Goal: Task Accomplishment & Management: Manage account settings

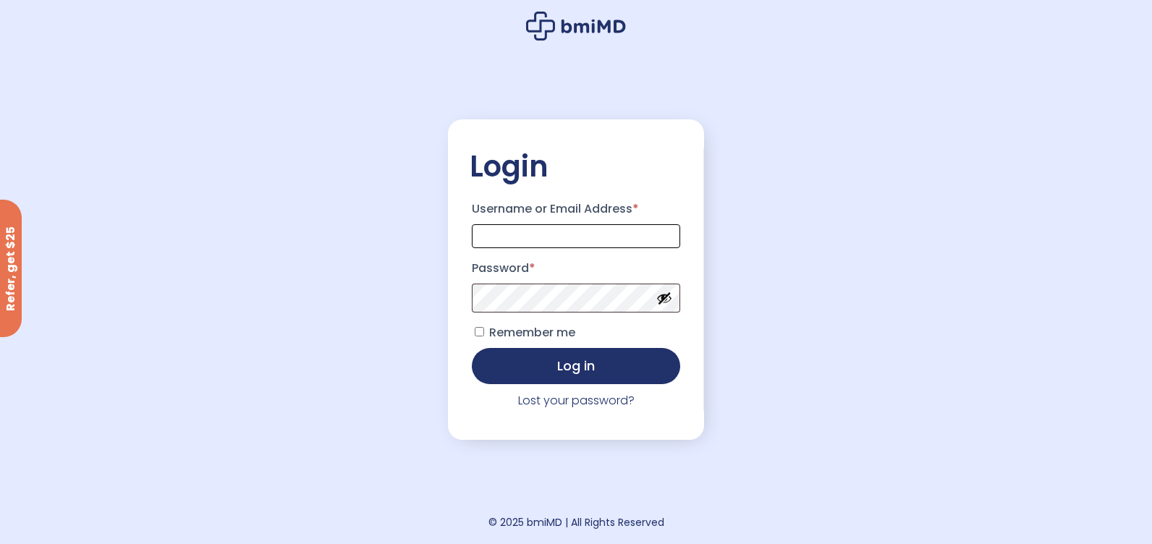
click at [534, 228] on input "Username or Email Address *" at bounding box center [576, 236] width 208 height 24
type input "**********"
click at [669, 295] on button "Show password" at bounding box center [665, 298] width 16 height 16
click at [535, 375] on button "Log in" at bounding box center [576, 365] width 208 height 36
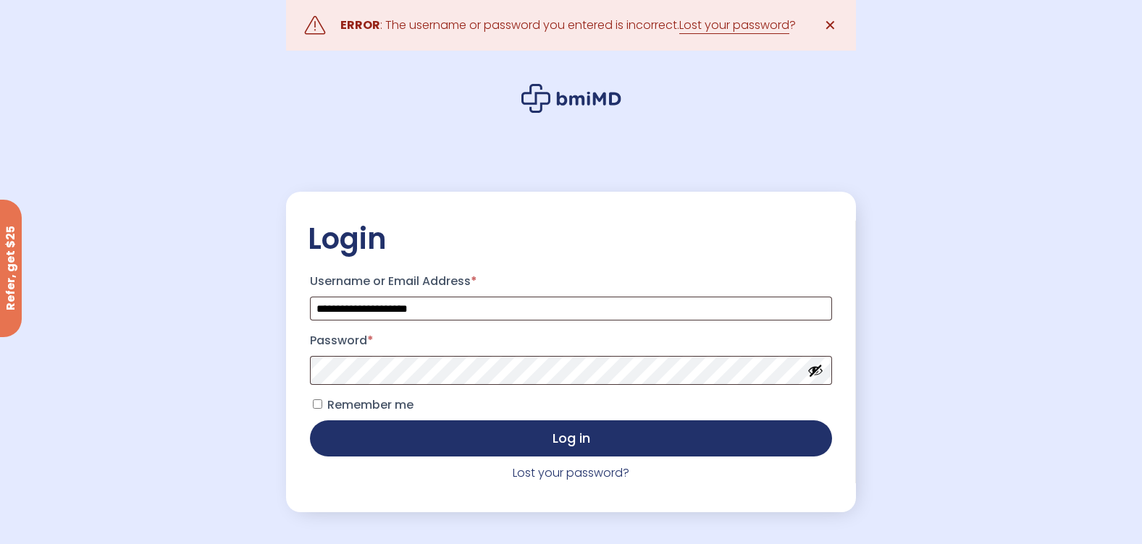
click at [813, 368] on button "Show password" at bounding box center [815, 371] width 16 height 16
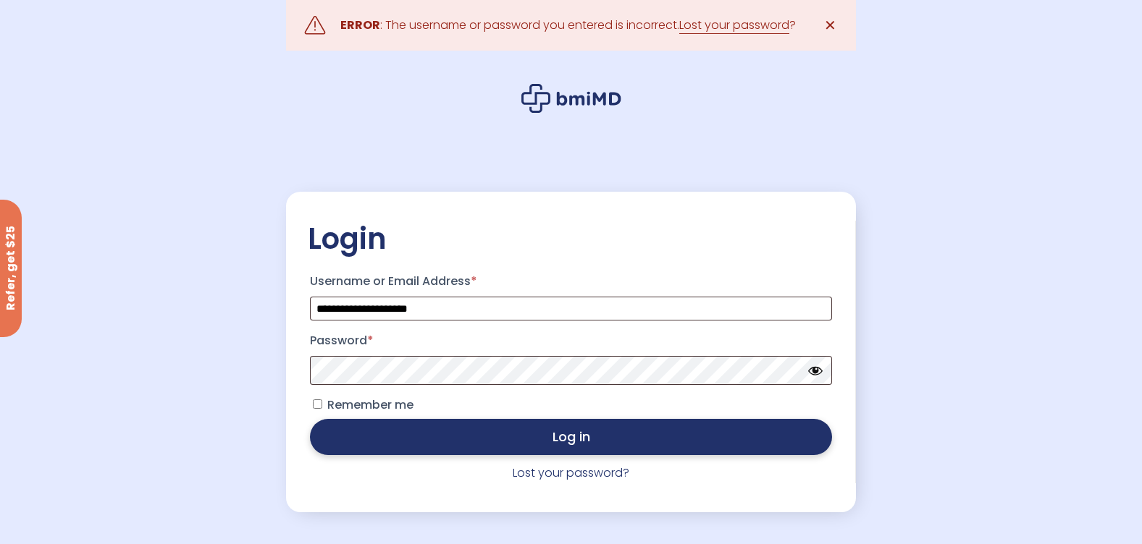
click at [494, 438] on button "Log in" at bounding box center [570, 437] width 521 height 36
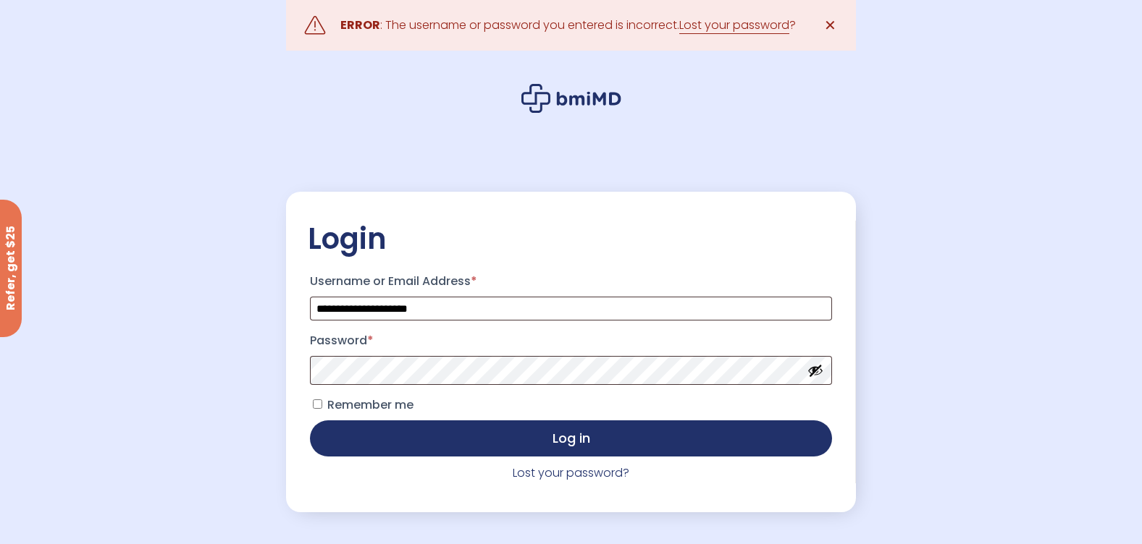
click at [817, 375] on button "Show password" at bounding box center [815, 371] width 16 height 16
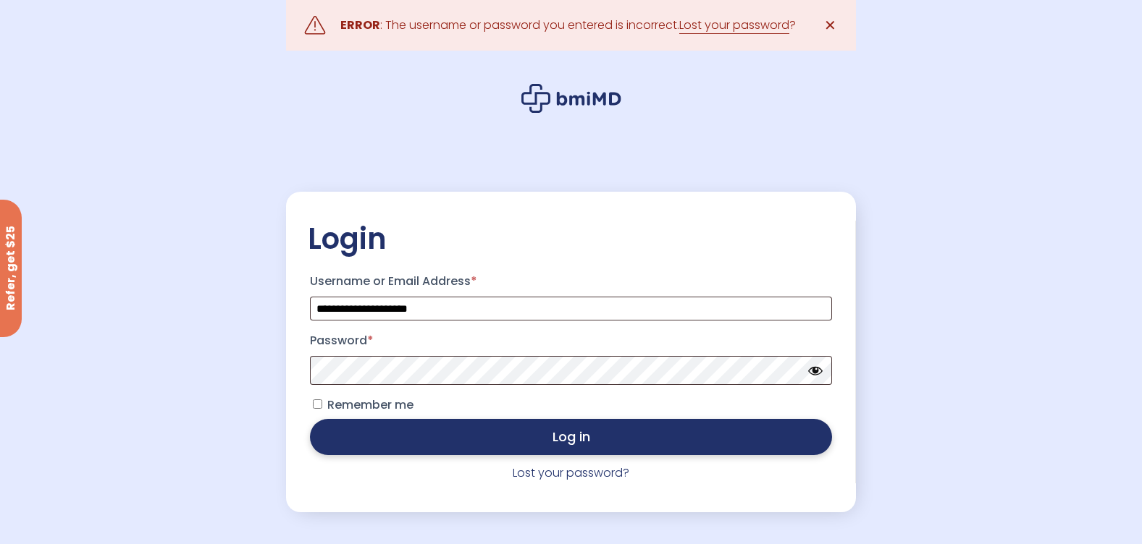
click at [637, 442] on button "Log in" at bounding box center [570, 437] width 521 height 36
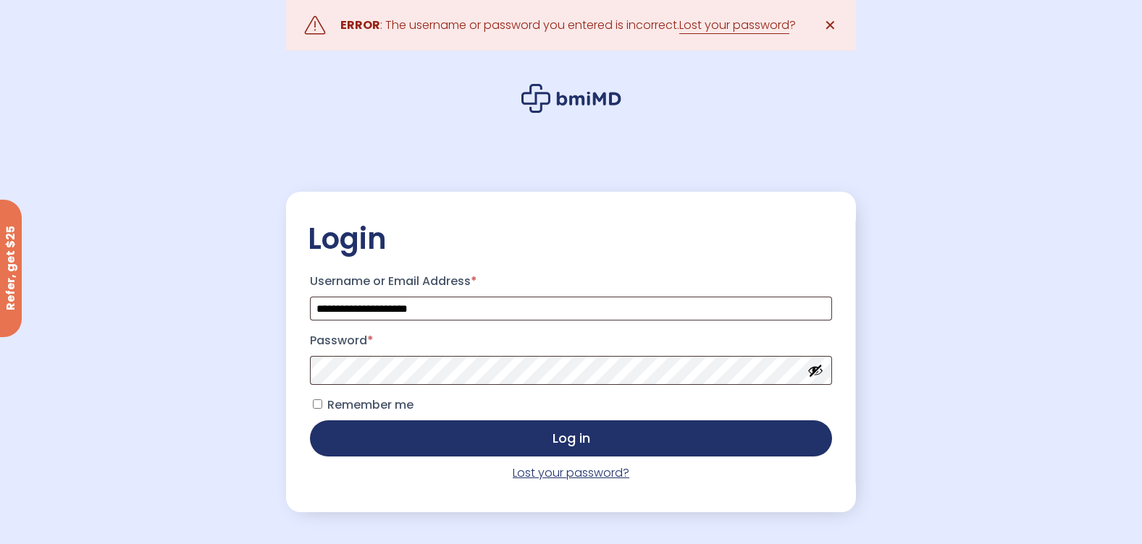
click at [570, 481] on link "Lost your password?" at bounding box center [571, 473] width 117 height 17
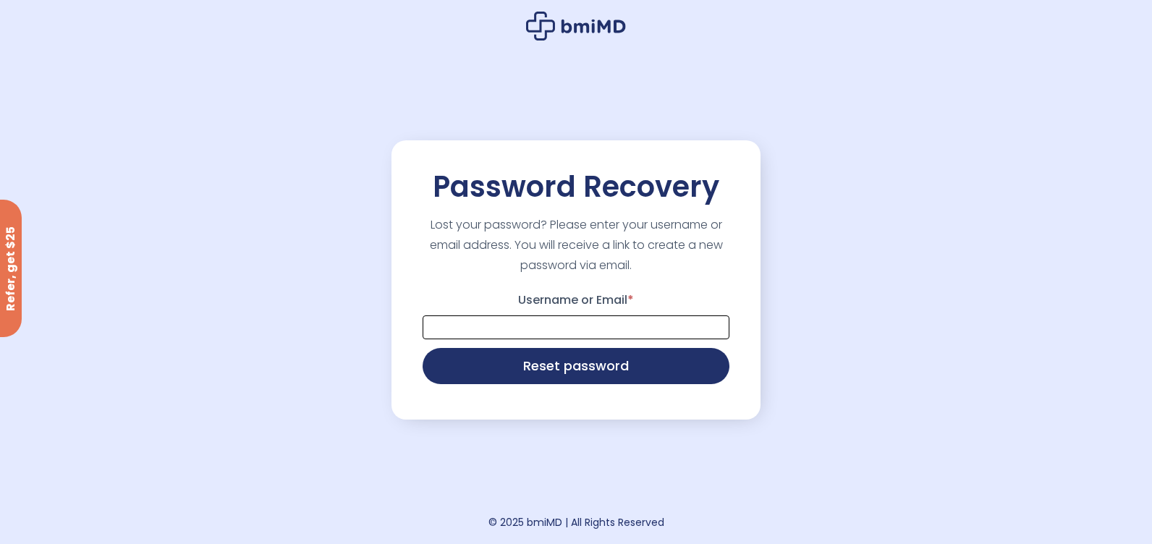
click at [471, 338] on input "Username or Email *" at bounding box center [576, 328] width 307 height 24
type input "**********"
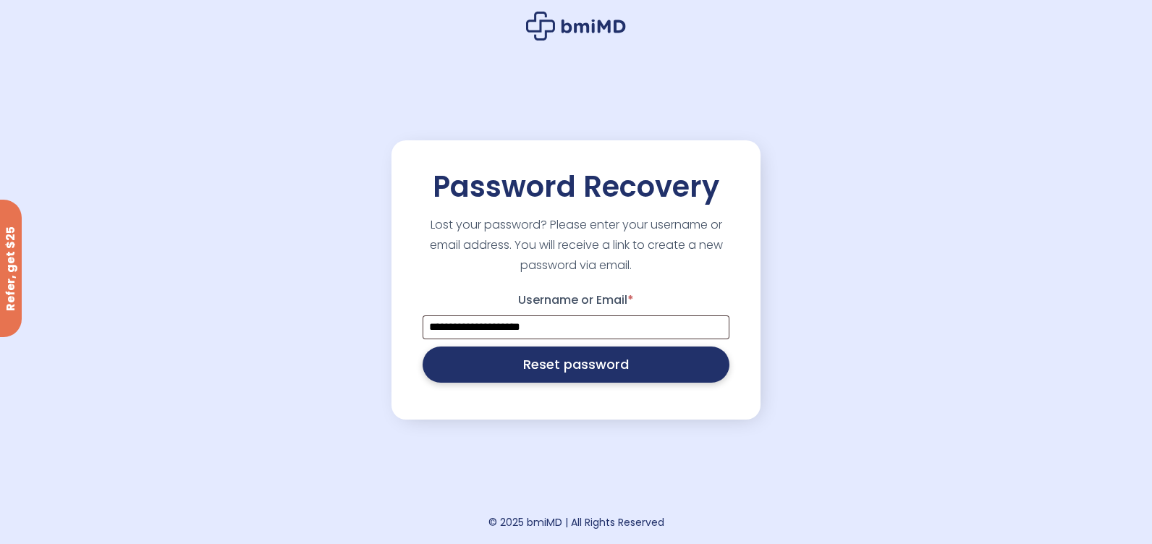
click at [547, 376] on button "Reset password" at bounding box center [576, 365] width 307 height 36
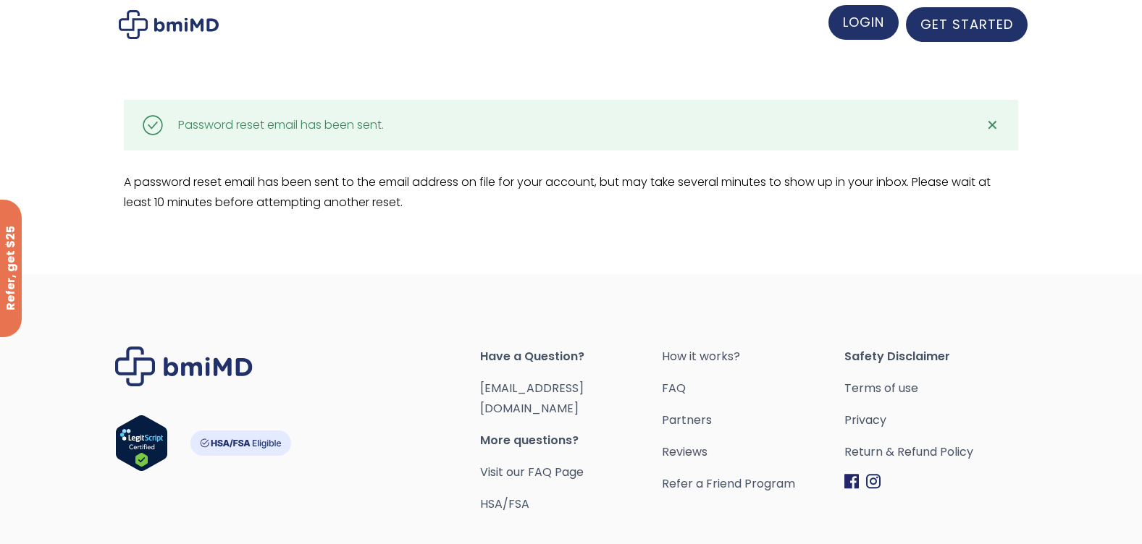
click at [866, 25] on span "LOGIN" at bounding box center [863, 22] width 41 height 18
